Goal: Information Seeking & Learning: Check status

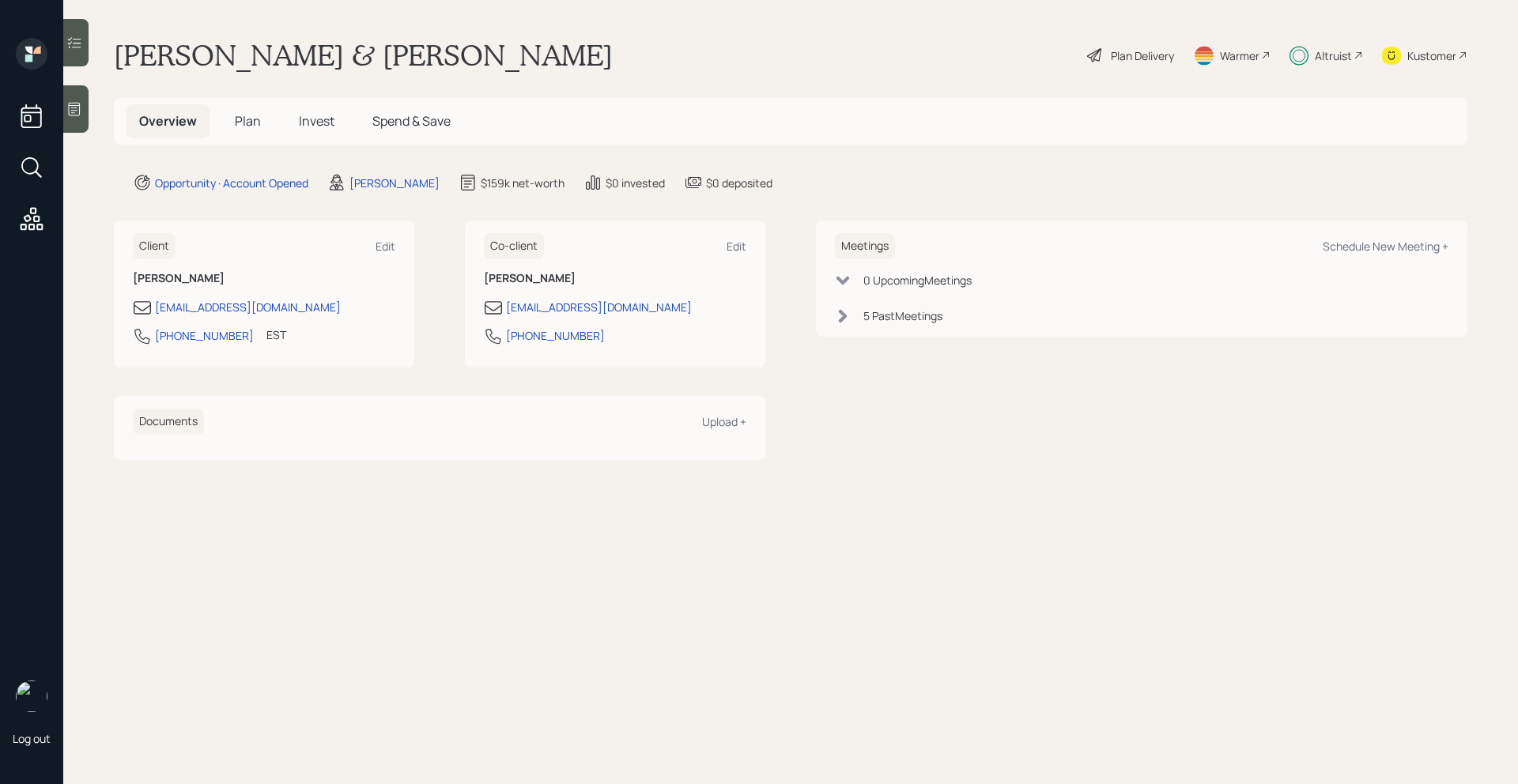
click at [303, 129] on span "Invest" at bounding box center [317, 120] width 36 height 17
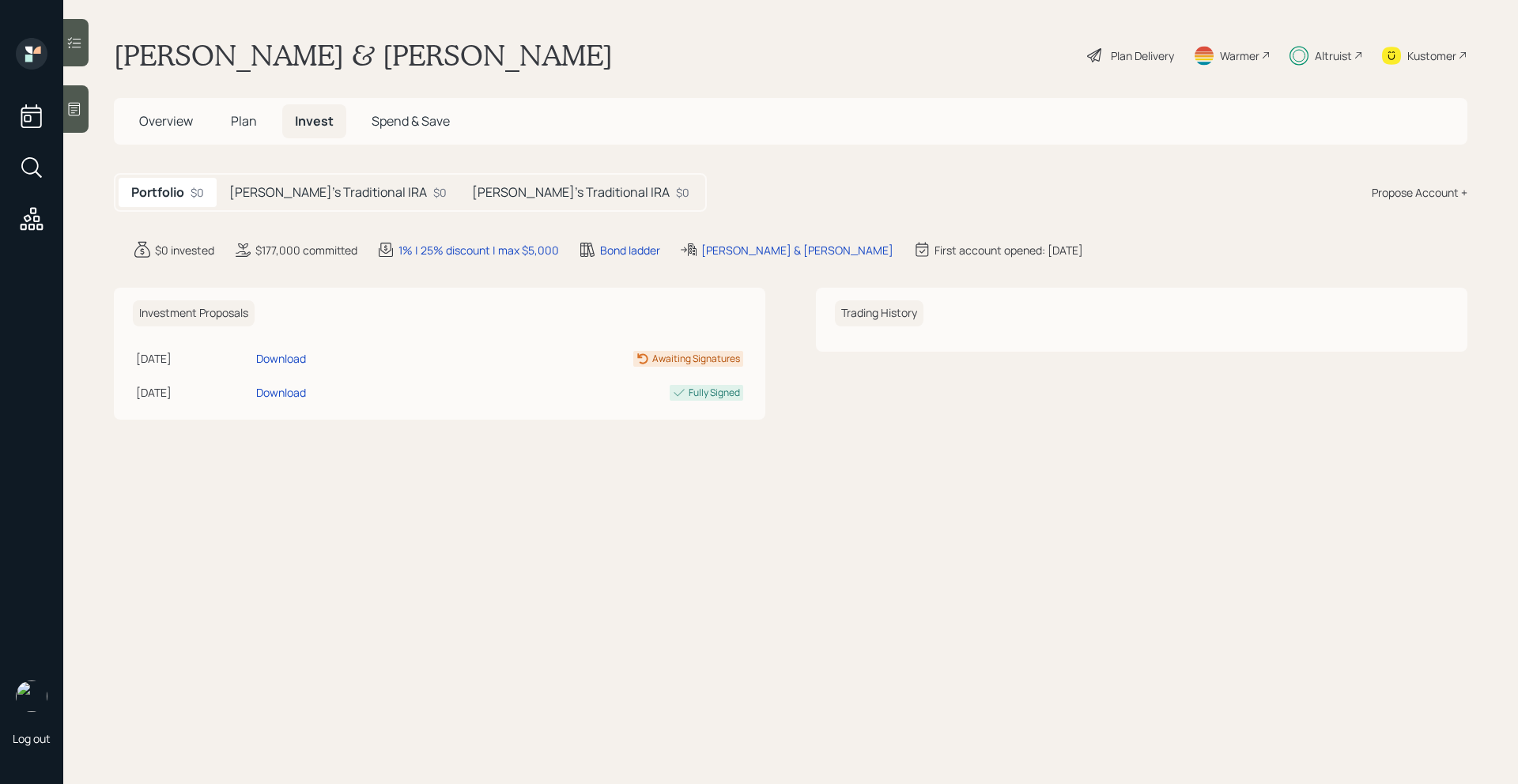
click at [341, 200] on h5 "[PERSON_NAME]'s Traditional IRA" at bounding box center [327, 192] width 197 height 15
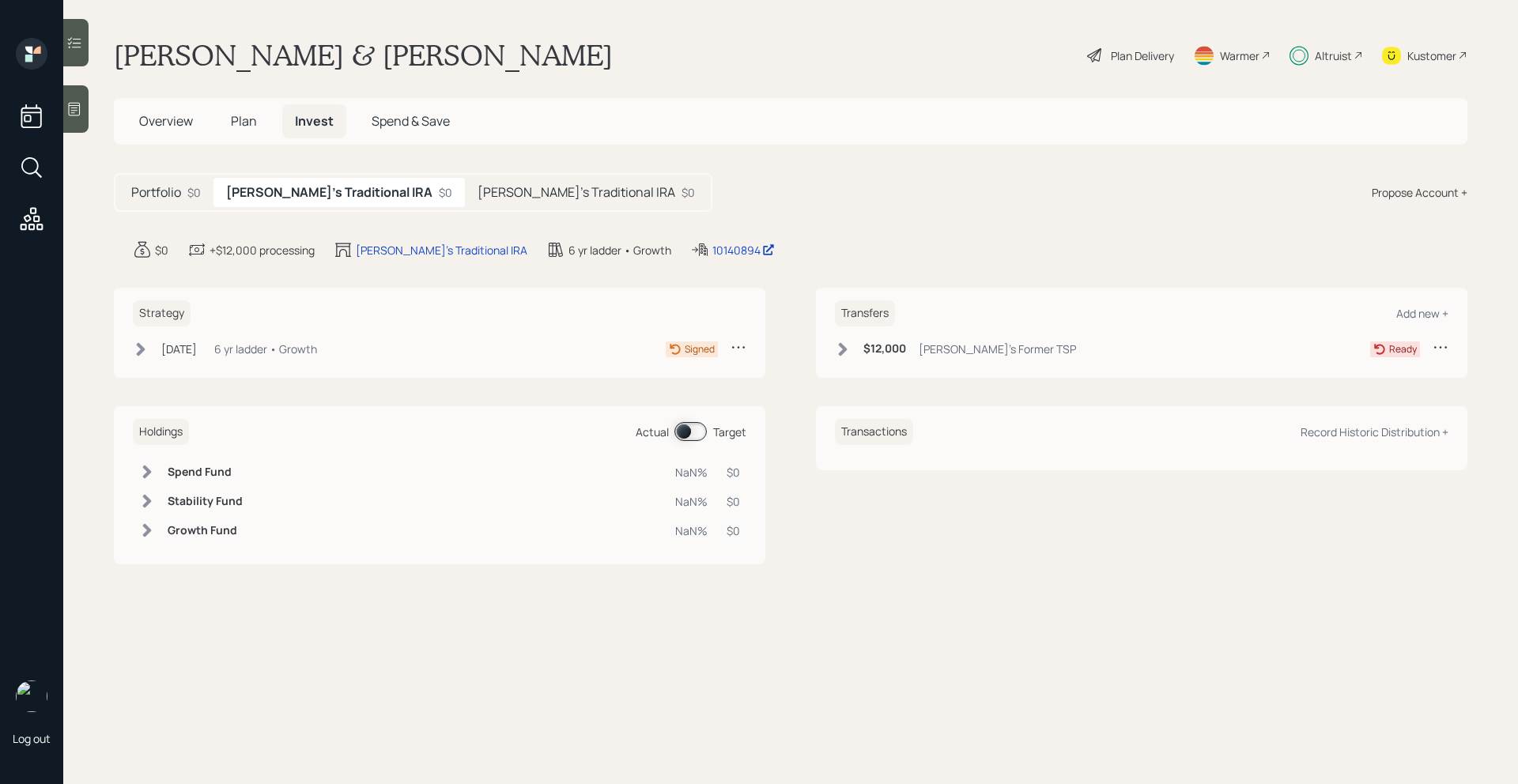
click at [483, 208] on div "Portfolio $0 [PERSON_NAME]'s Traditional IRA $0 [PERSON_NAME]'s Traditional IRA…" at bounding box center [412, 192] width 598 height 39
click at [483, 200] on h5 "[PERSON_NAME]'s Traditional IRA" at bounding box center [576, 192] width 197 height 15
click at [655, 259] on main "[PERSON_NAME] & [PERSON_NAME] Plan Delivery Warmer Altruist Kustomer Overview P…" at bounding box center [791, 392] width 1455 height 784
click at [719, 249] on div "10140248" at bounding box center [750, 250] width 62 height 16
click at [843, 347] on icon at bounding box center [843, 349] width 9 height 14
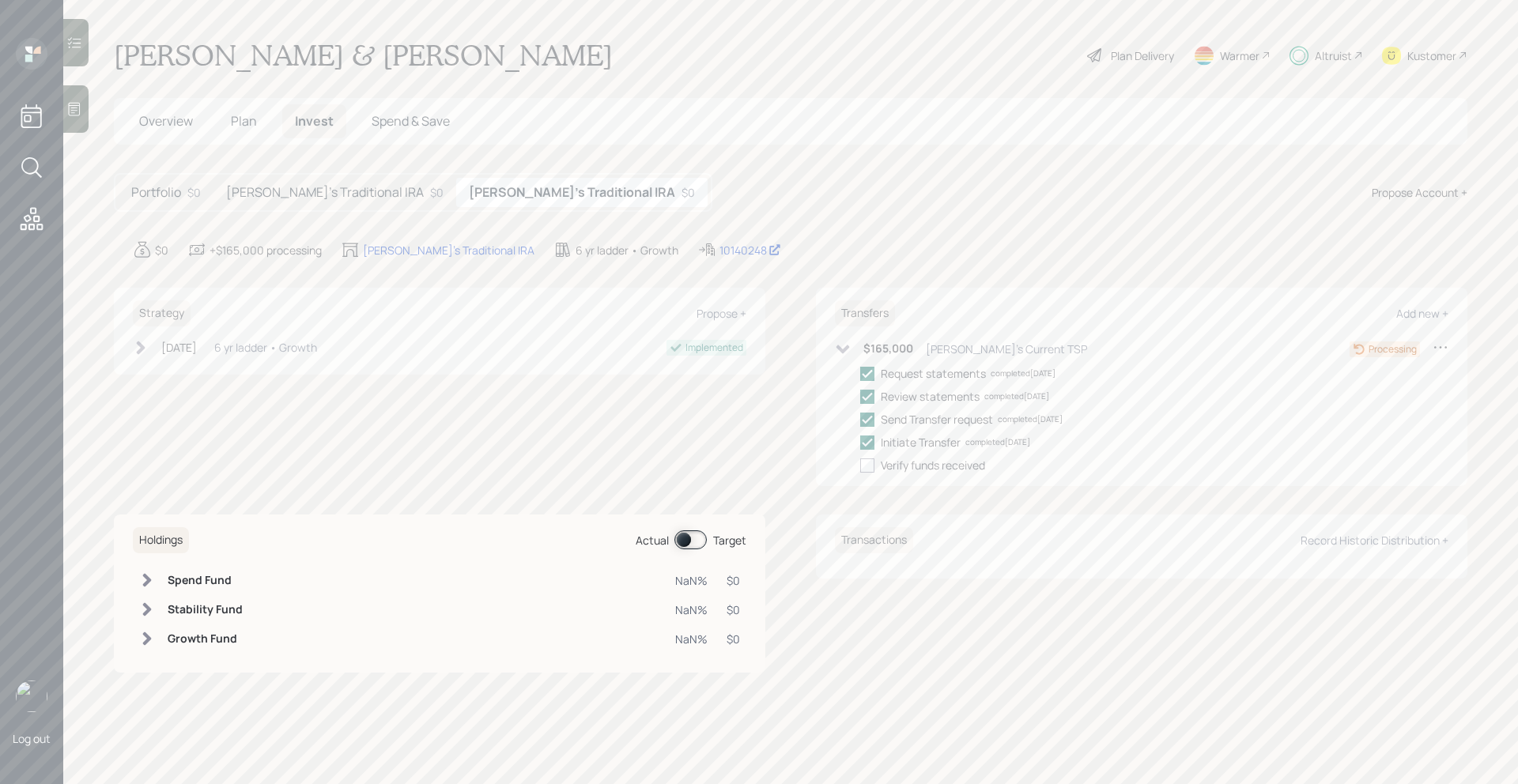
click at [305, 196] on h5 "[PERSON_NAME]'s Traditional IRA" at bounding box center [325, 192] width 197 height 15
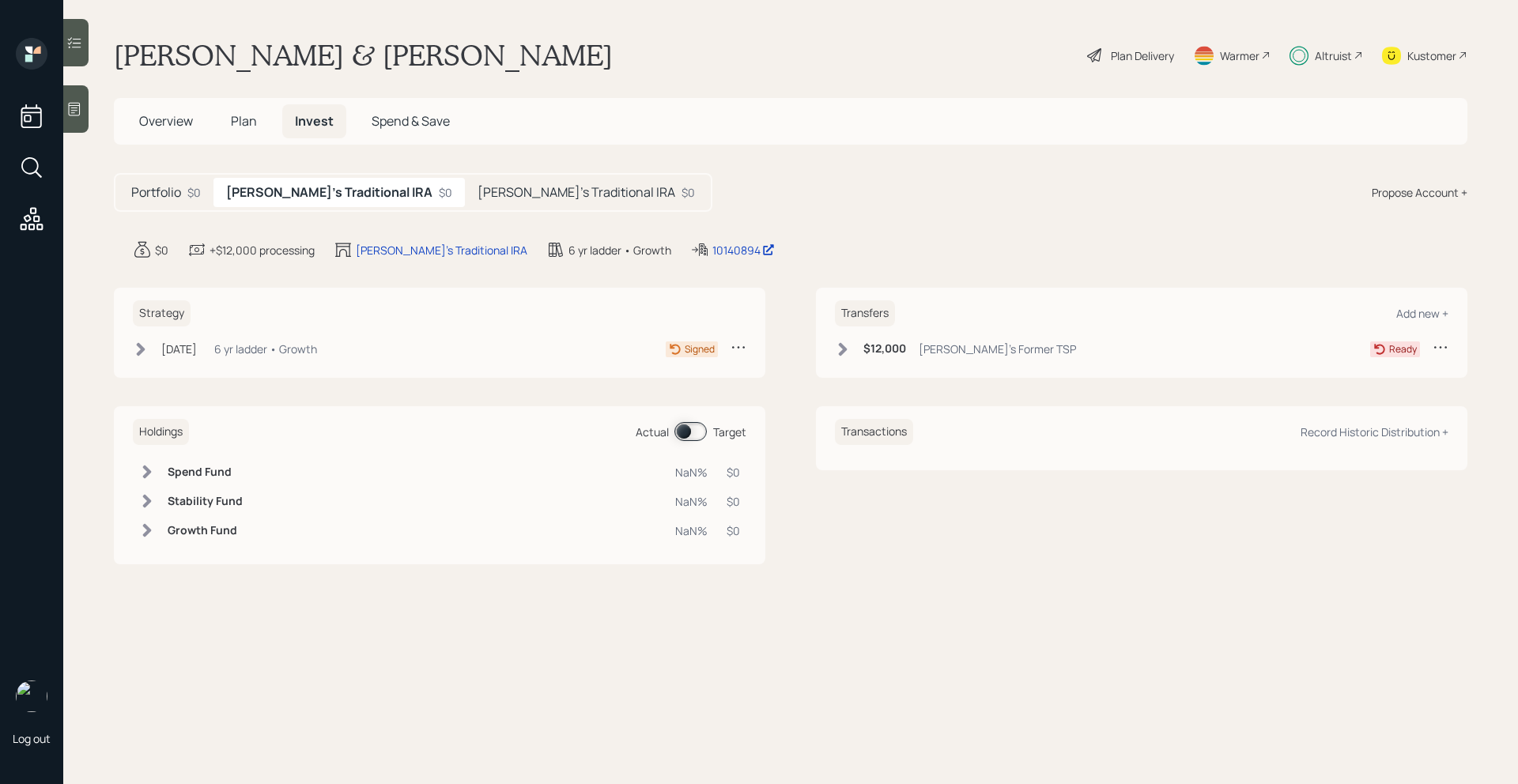
click at [477, 192] on h5 "[PERSON_NAME]'s Traditional IRA" at bounding box center [576, 192] width 197 height 15
click at [293, 180] on div "[PERSON_NAME]'s Traditional IRA $0" at bounding box center [334, 192] width 243 height 29
click at [843, 349] on icon at bounding box center [843, 349] width 9 height 14
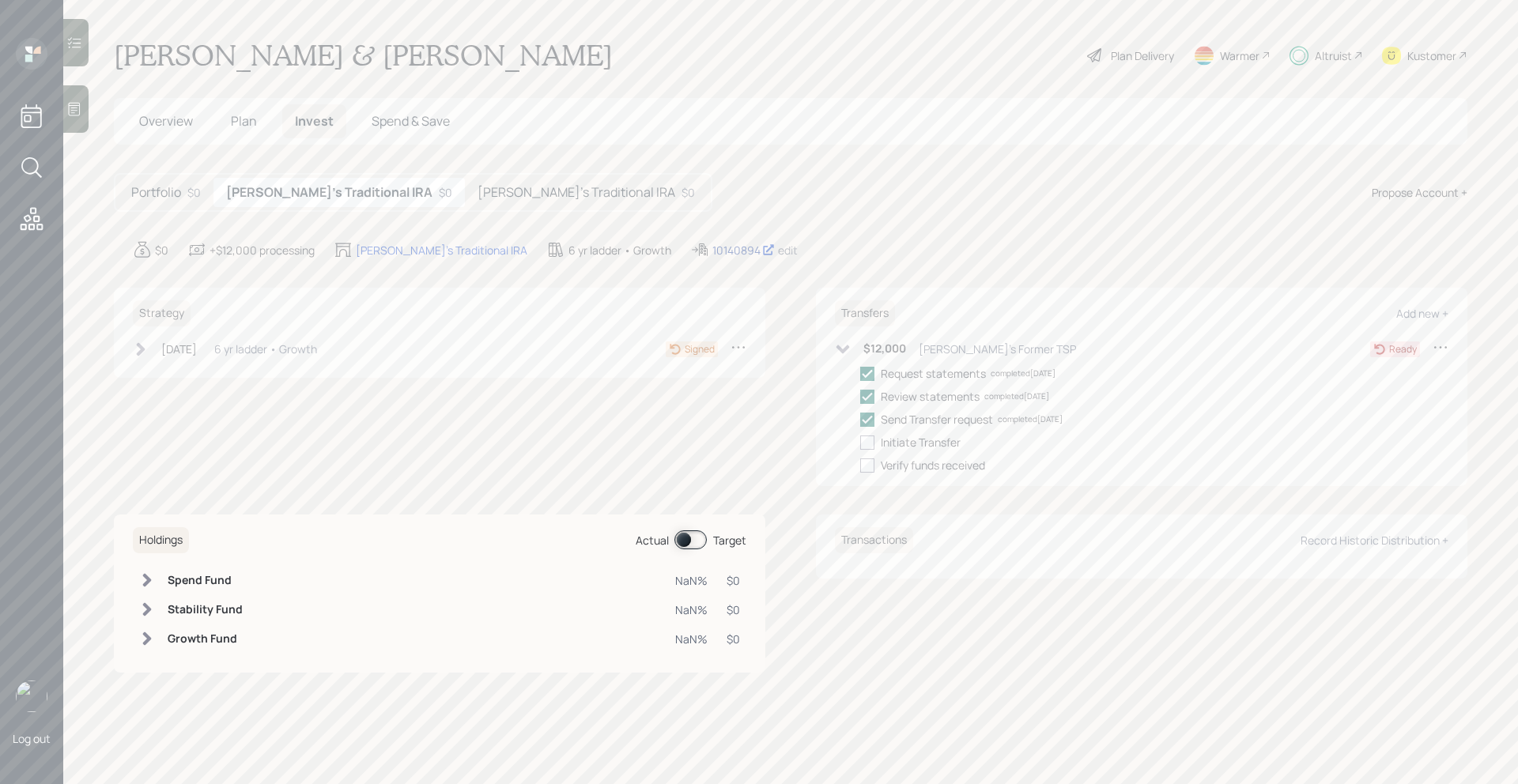
click at [713, 248] on div "10140894" at bounding box center [744, 250] width 63 height 16
click at [480, 195] on h5 "[PERSON_NAME]'s Traditional IRA" at bounding box center [576, 192] width 197 height 15
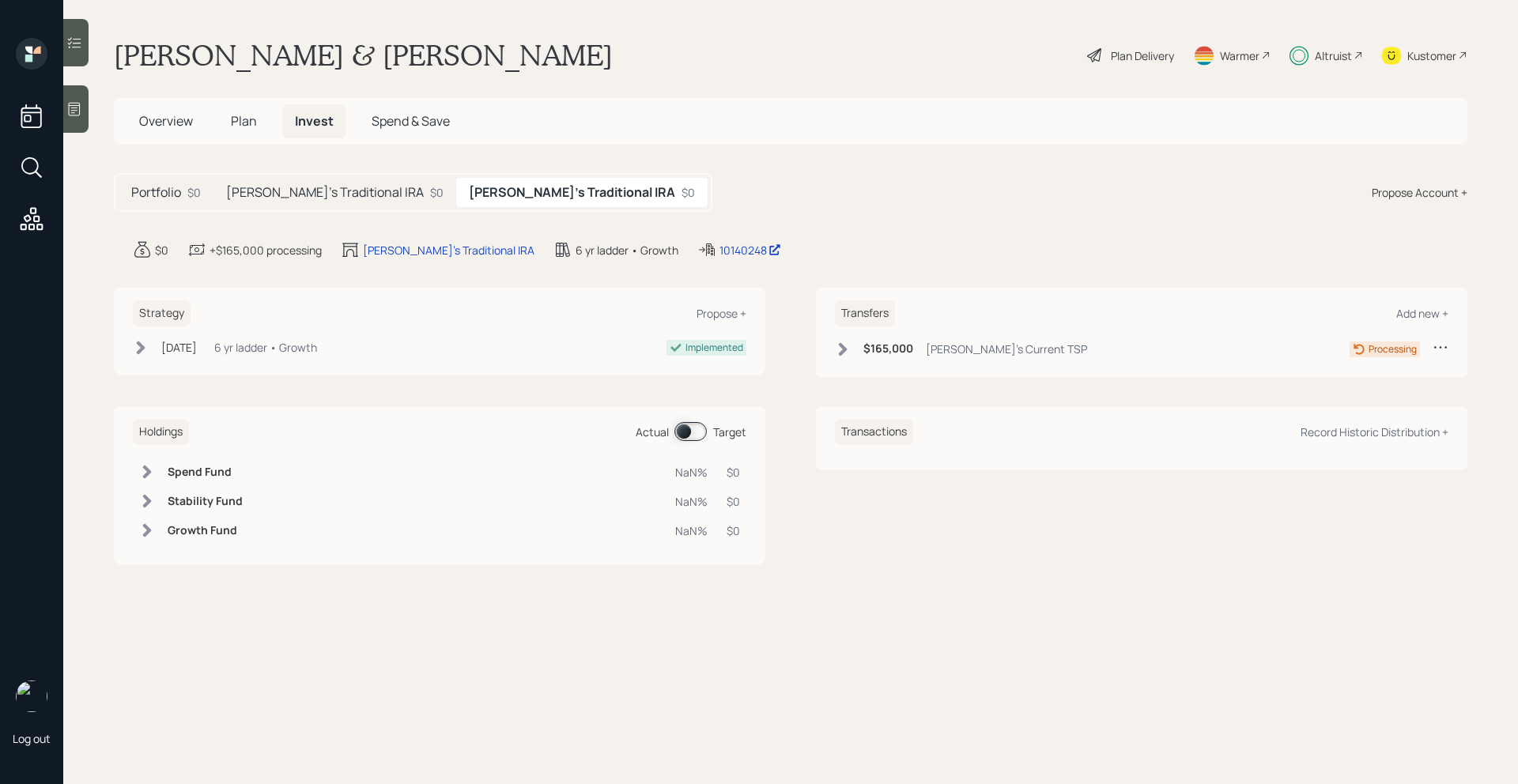
click at [343, 193] on h5 "[PERSON_NAME]'s Traditional IRA" at bounding box center [325, 192] width 197 height 15
click at [847, 349] on icon at bounding box center [843, 349] width 15 height 15
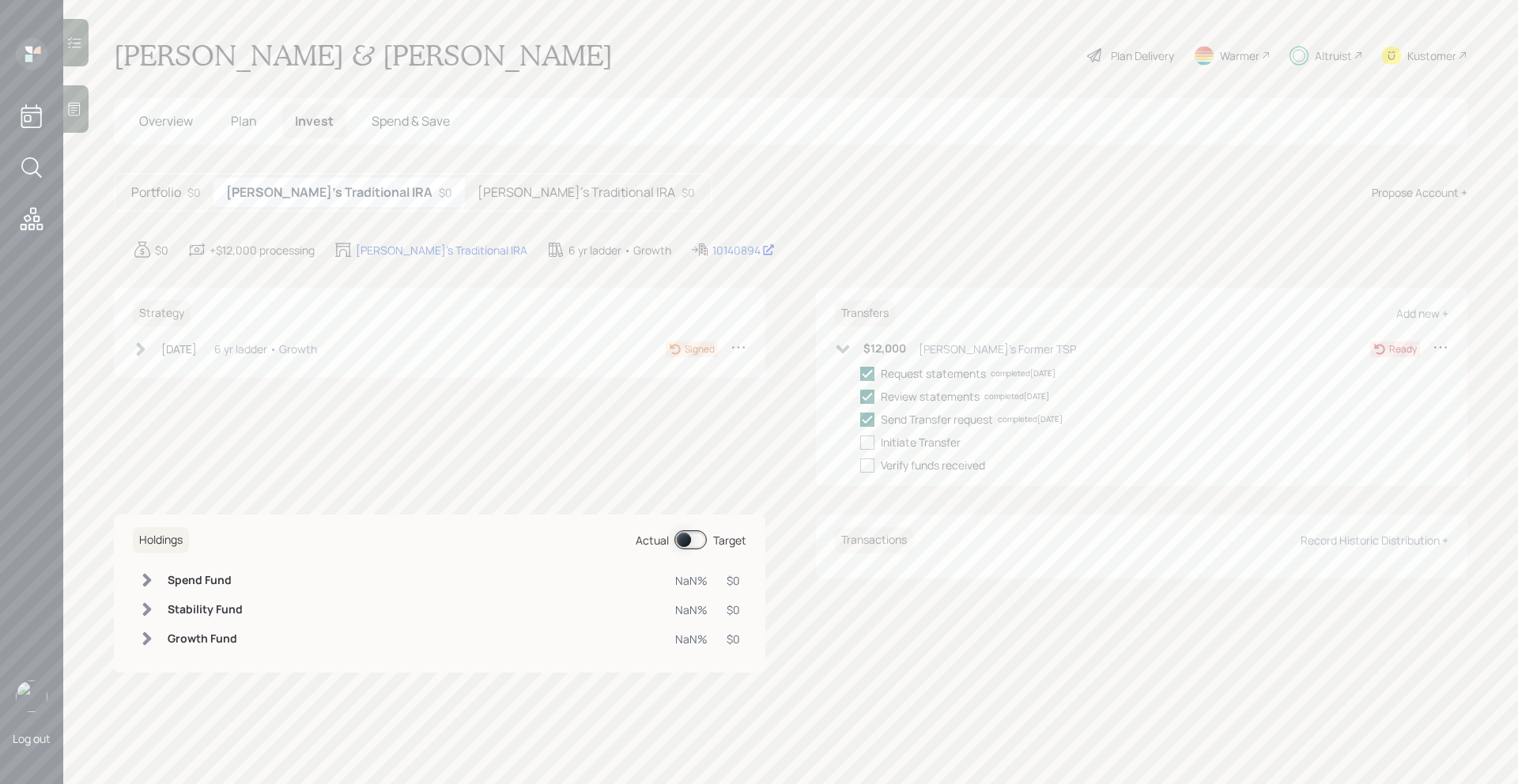
click at [477, 190] on h5 "[PERSON_NAME]'s Traditional IRA" at bounding box center [576, 192] width 197 height 15
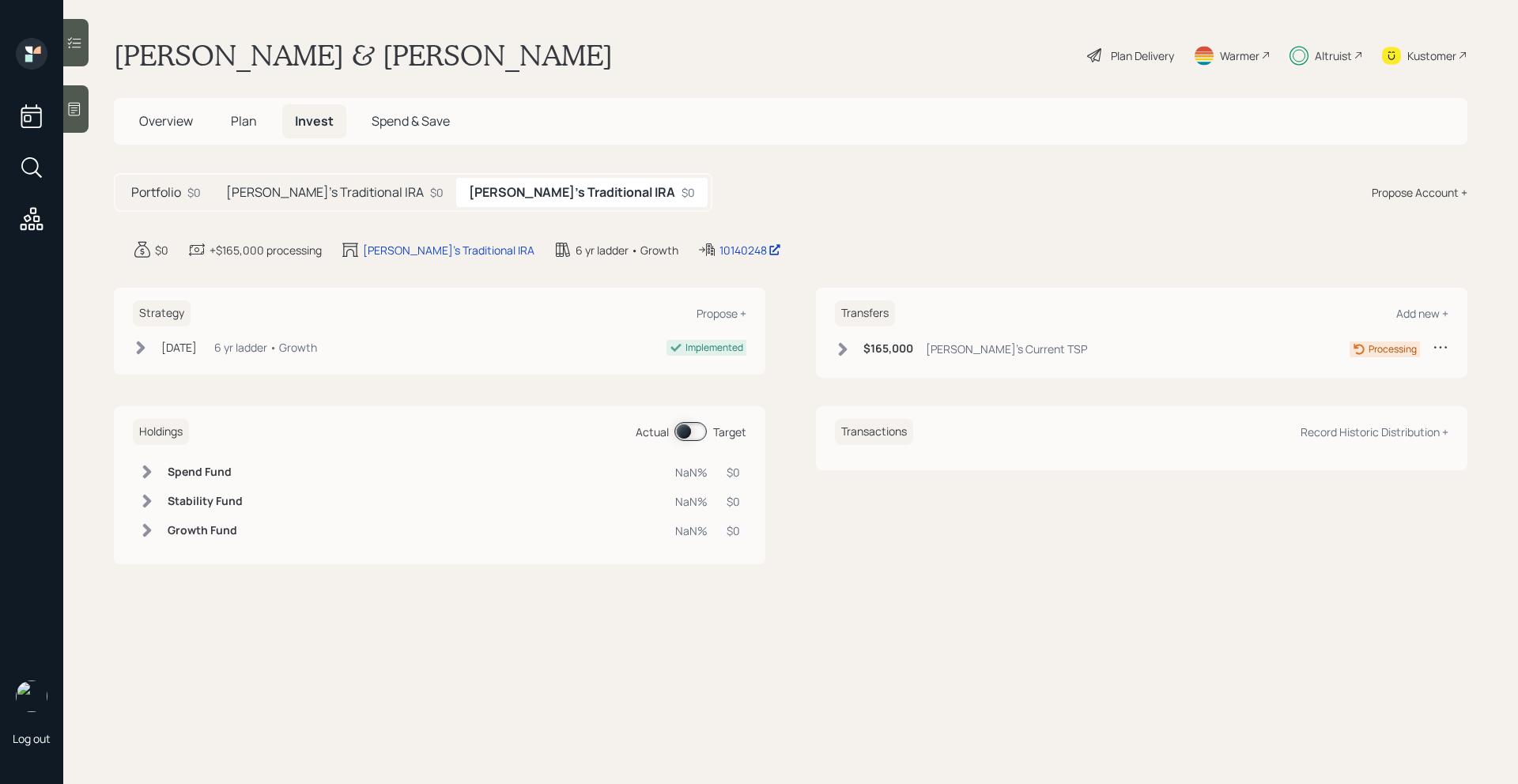
click at [296, 192] on h5 "[PERSON_NAME]'s Traditional IRA" at bounding box center [325, 192] width 197 height 15
click at [477, 199] on h5 "[PERSON_NAME]'s Traditional IRA" at bounding box center [576, 192] width 197 height 15
click at [299, 194] on h5 "[PERSON_NAME]'s Traditional IRA" at bounding box center [325, 192] width 197 height 15
click at [719, 248] on div "10140894 edit" at bounding box center [755, 250] width 85 height 16
click at [713, 250] on div "10140894" at bounding box center [744, 250] width 63 height 16
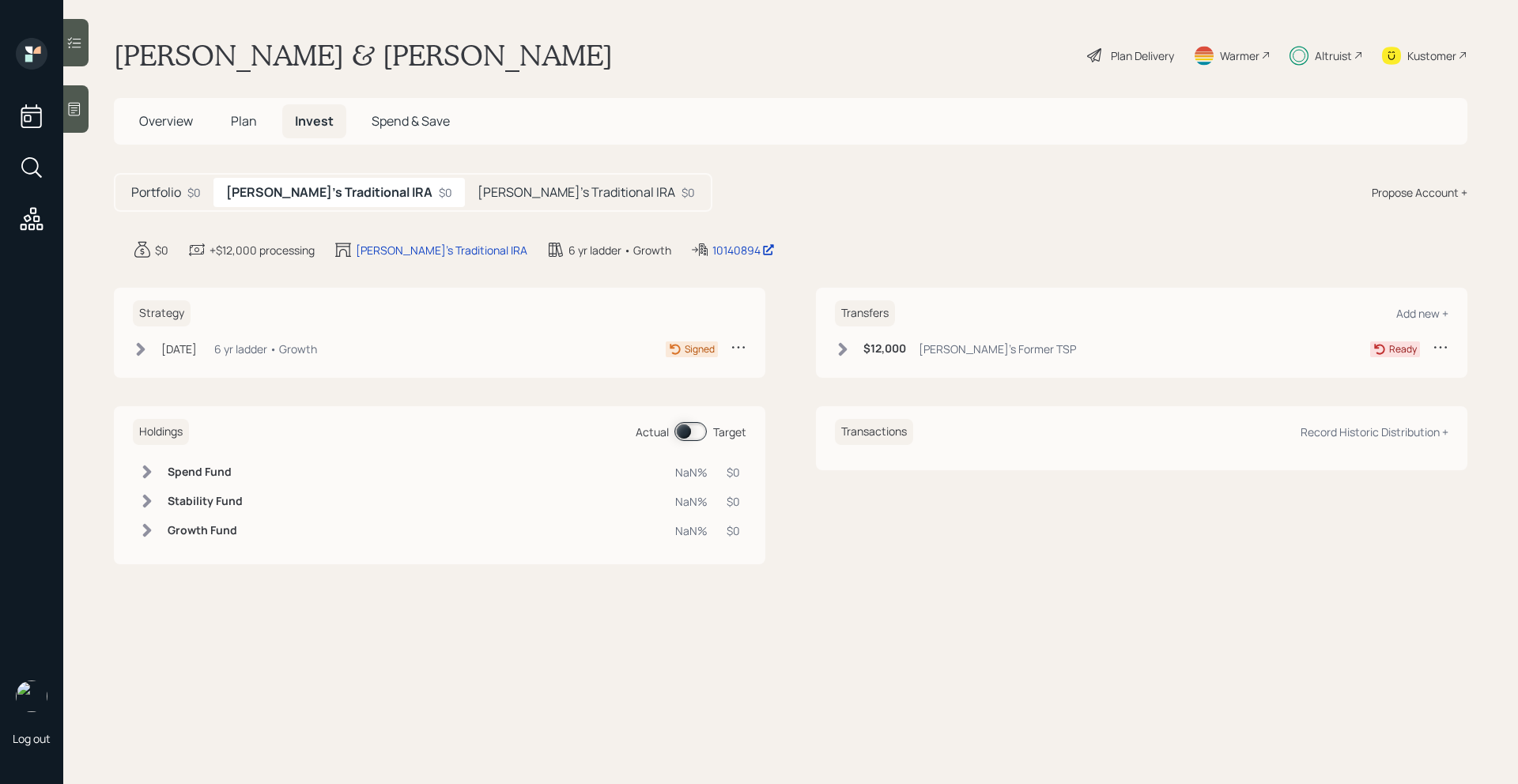
click at [477, 187] on h5 "[PERSON_NAME]'s Traditional IRA" at bounding box center [576, 192] width 197 height 15
click at [307, 197] on h5 "[PERSON_NAME]'s Traditional IRA" at bounding box center [325, 192] width 197 height 15
drag, startPoint x: 733, startPoint y: 249, endPoint x: 702, endPoint y: 249, distance: 31.0
click at [713, 249] on div "10140894 edit" at bounding box center [755, 250] width 85 height 16
click at [713, 250] on div "10140894" at bounding box center [744, 250] width 63 height 16
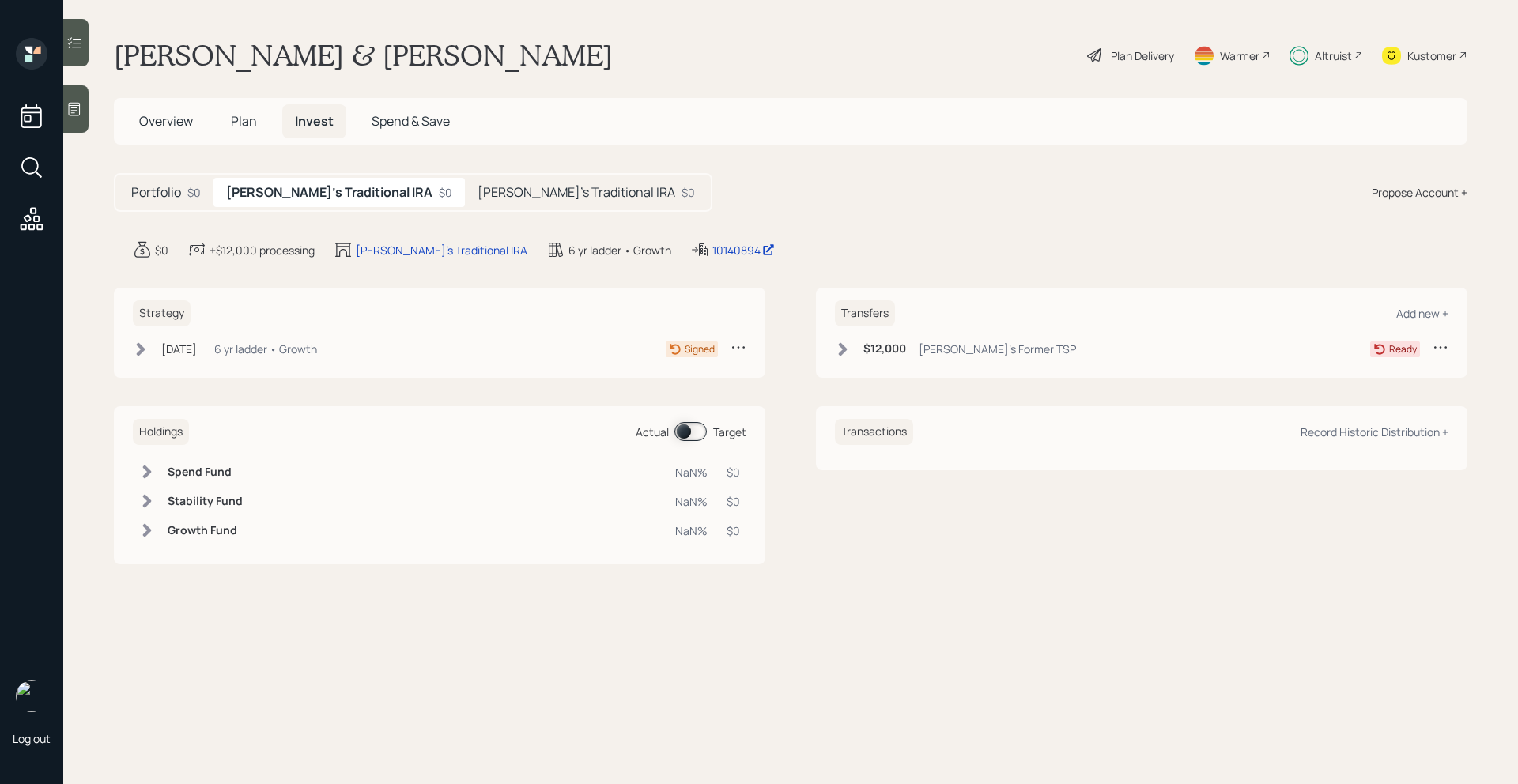
click at [843, 352] on icon at bounding box center [843, 349] width 9 height 14
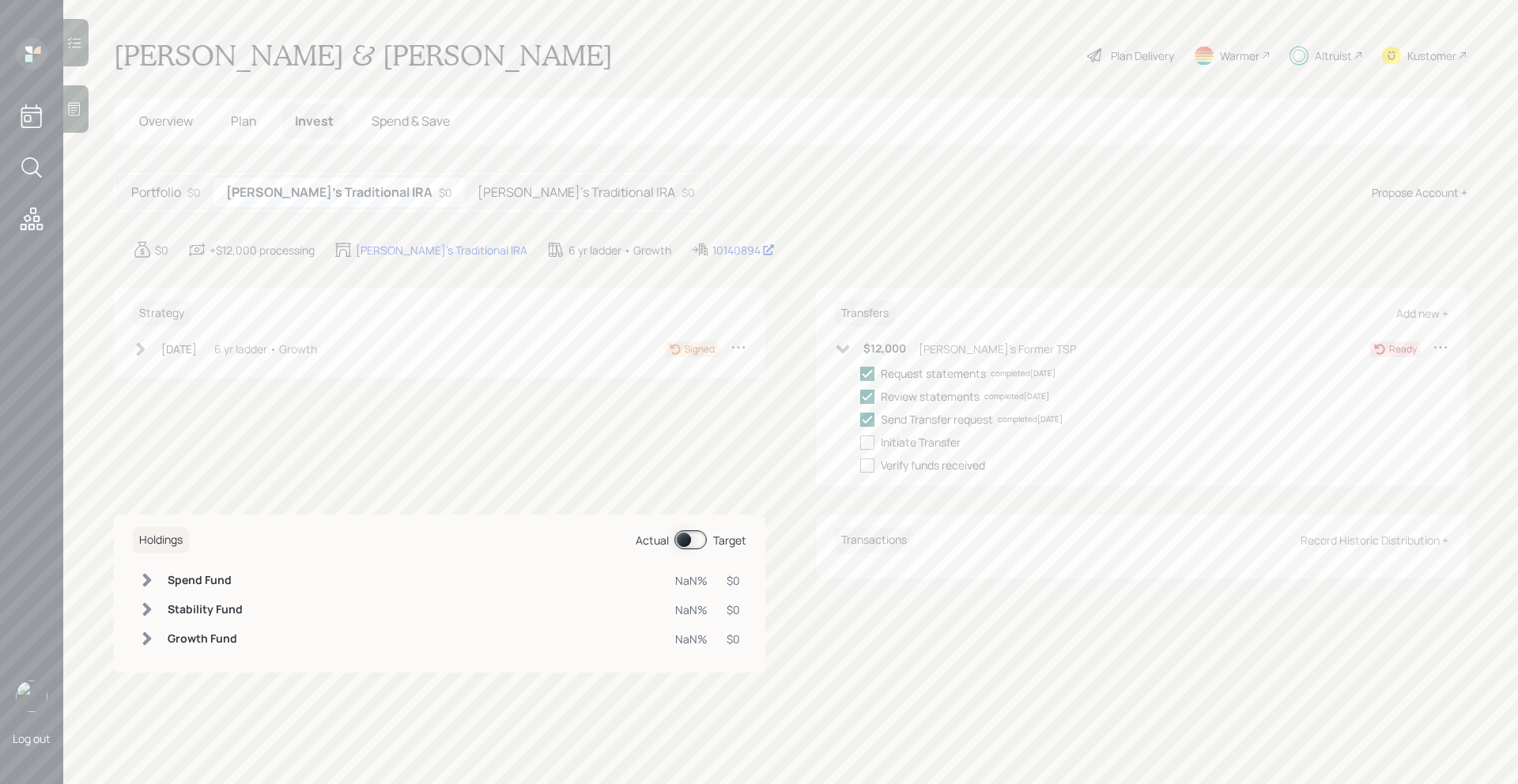
click at [840, 344] on icon at bounding box center [843, 349] width 15 height 15
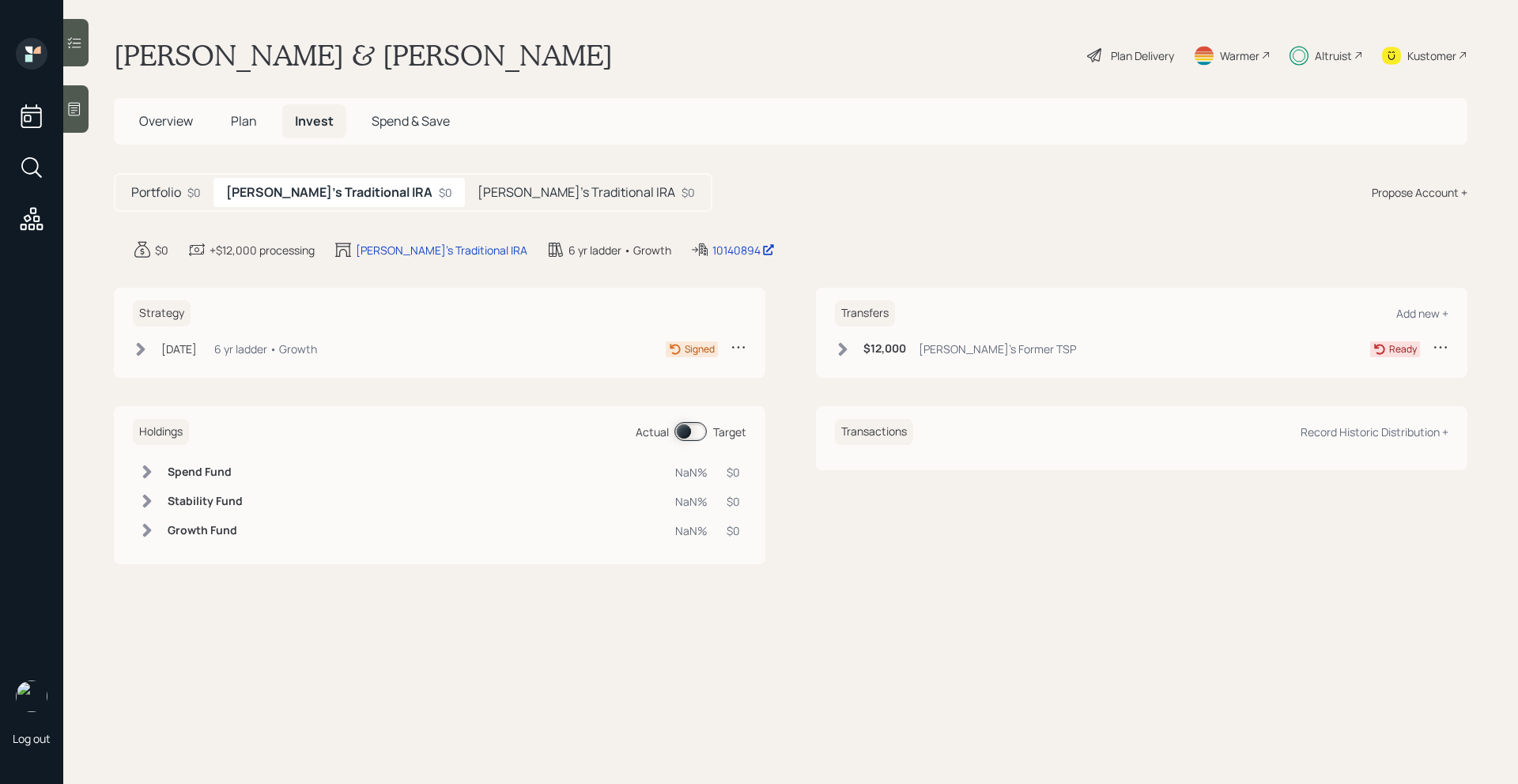
click at [477, 196] on h5 "[PERSON_NAME]'s Traditional IRA" at bounding box center [576, 192] width 197 height 15
click at [329, 183] on div "[PERSON_NAME]'s Traditional IRA $0" at bounding box center [334, 192] width 243 height 29
click at [713, 251] on div "10140894" at bounding box center [744, 250] width 63 height 16
click at [477, 192] on h5 "[PERSON_NAME]'s Traditional IRA" at bounding box center [576, 192] width 197 height 15
click at [323, 196] on h5 "[PERSON_NAME]'s Traditional IRA" at bounding box center [325, 192] width 197 height 15
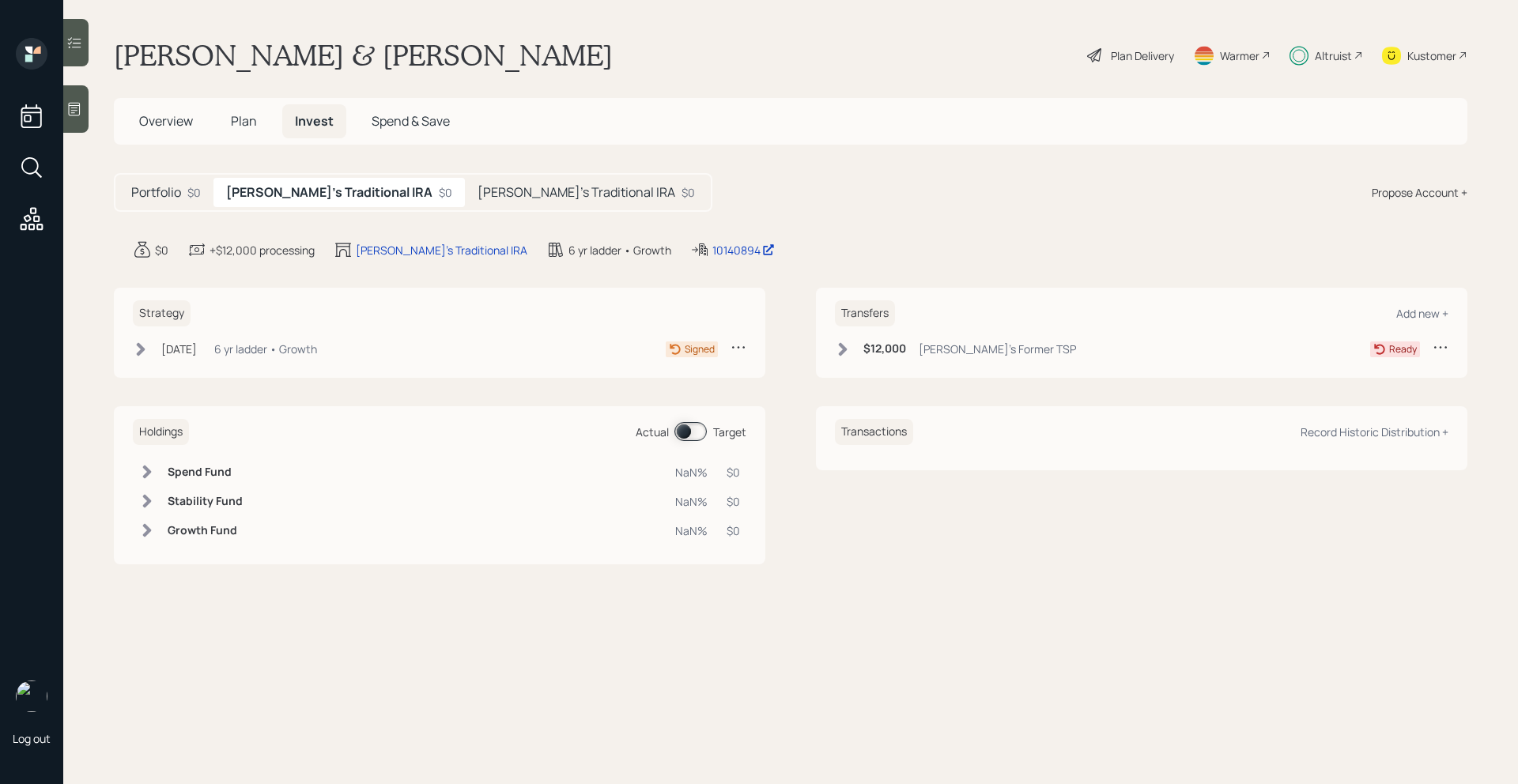
click at [477, 191] on h5 "[PERSON_NAME]'s Traditional IRA" at bounding box center [576, 192] width 197 height 15
click at [313, 193] on h5 "[PERSON_NAME]'s Traditional IRA" at bounding box center [325, 192] width 197 height 15
